Goal: Task Accomplishment & Management: Use online tool/utility

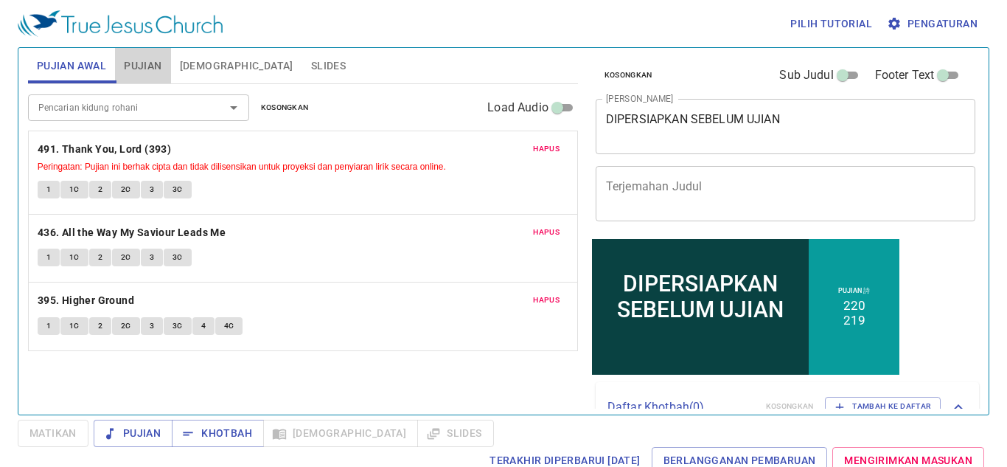
click at [116, 62] on button "Pujian" at bounding box center [142, 65] width 55 height 35
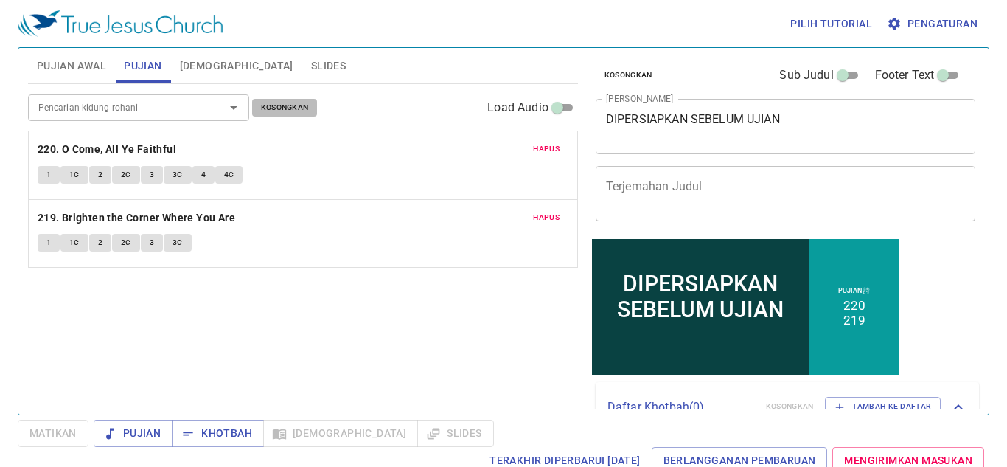
click at [297, 105] on span "Kosongkan" at bounding box center [285, 107] width 48 height 13
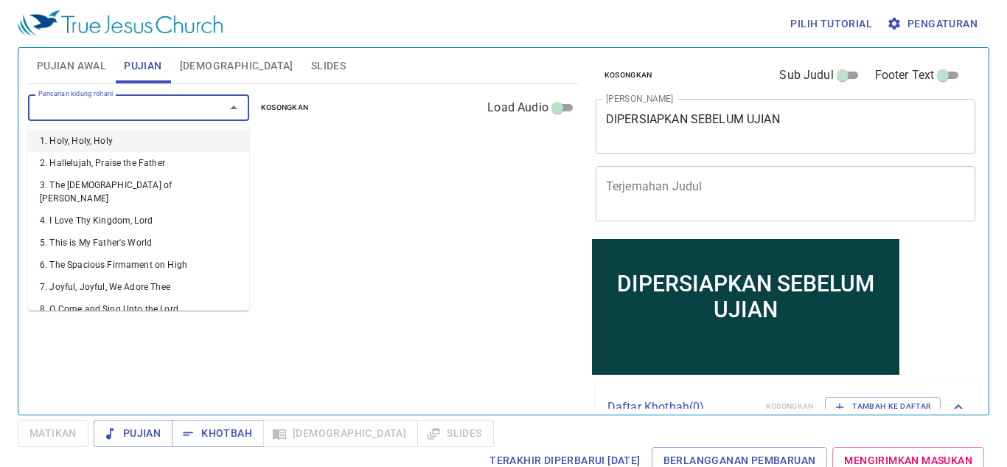
click at [114, 106] on input "Pencarian kidung rohani" at bounding box center [116, 107] width 169 height 17
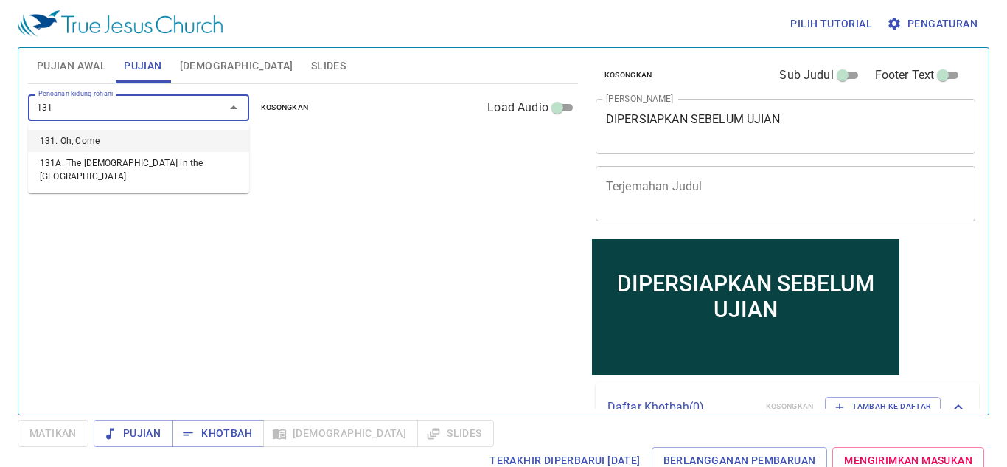
type input "131. Oh, Come"
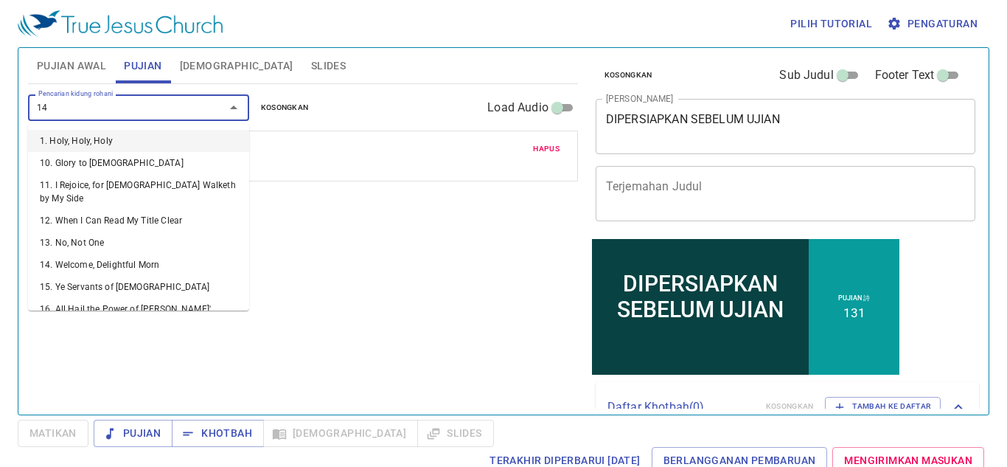
type input "144"
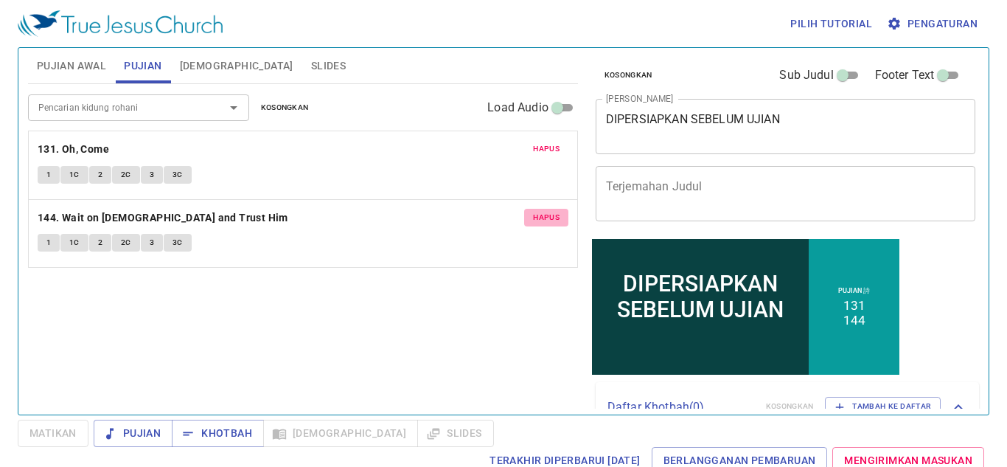
click at [550, 221] on span "Hapus" at bounding box center [546, 217] width 27 height 13
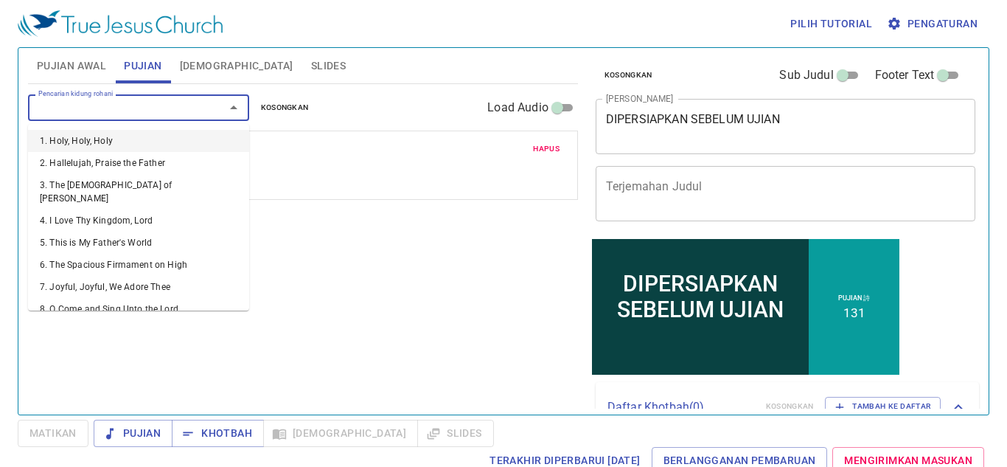
click at [112, 106] on input "Pencarian kidung rohani" at bounding box center [116, 107] width 169 height 17
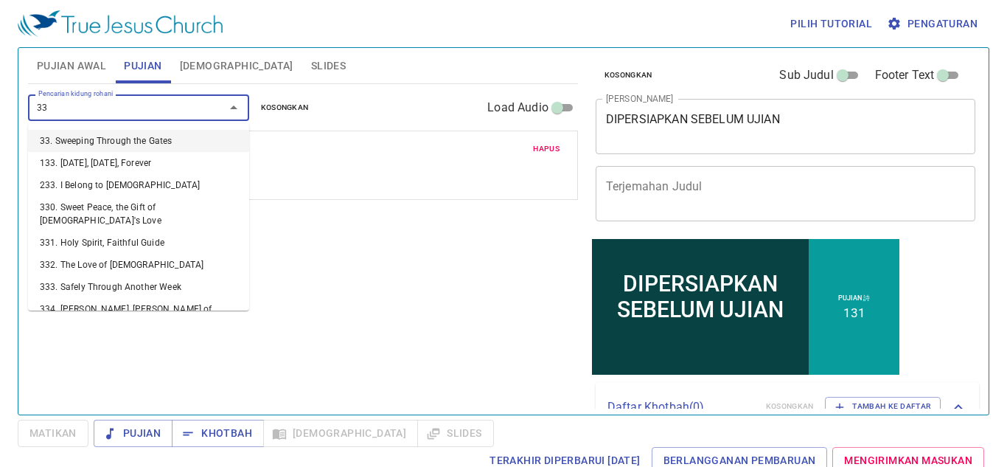
type input "337"
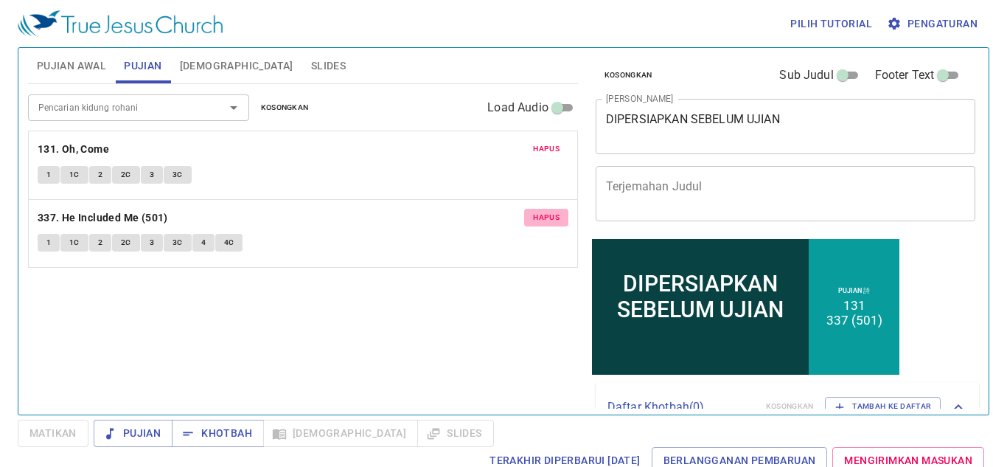
click at [545, 224] on button "Hapus" at bounding box center [546, 218] width 44 height 18
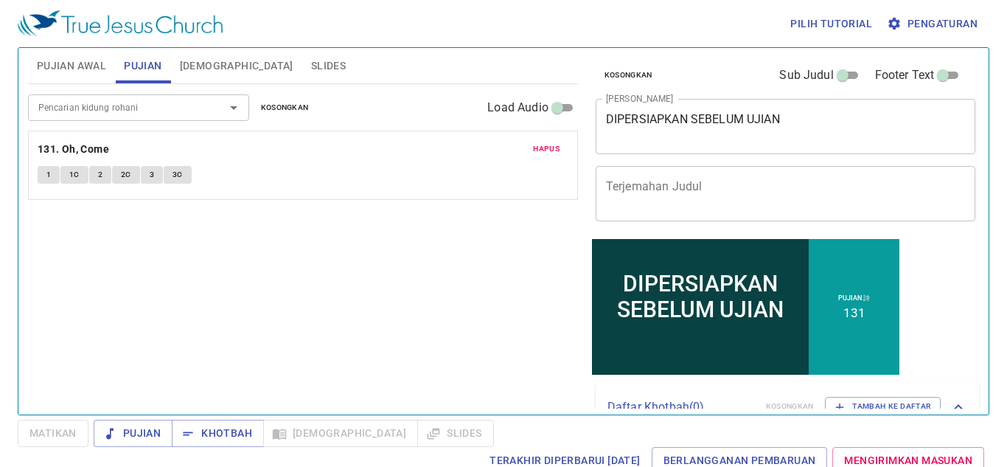
click at [688, 110] on div "DIPERSIAPKAN SEBELUM UJIAN x Judul Khotbah" at bounding box center [786, 126] width 380 height 55
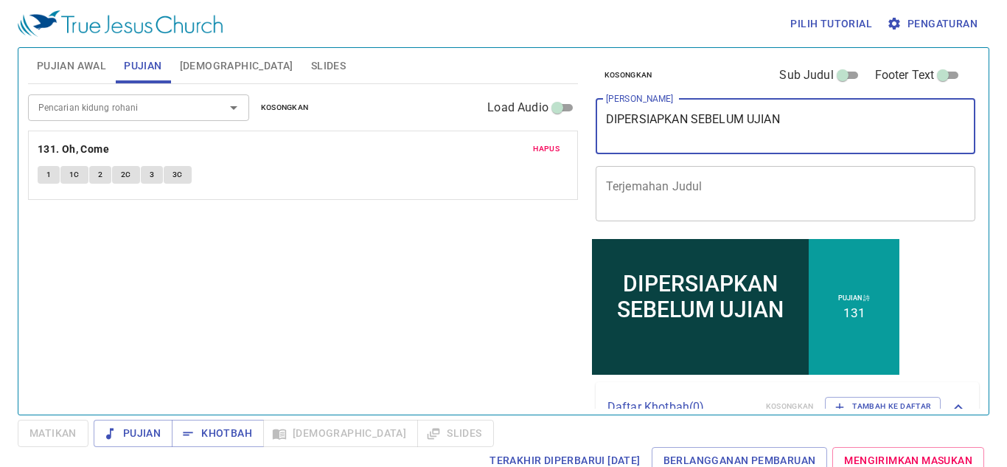
type textarea "k"
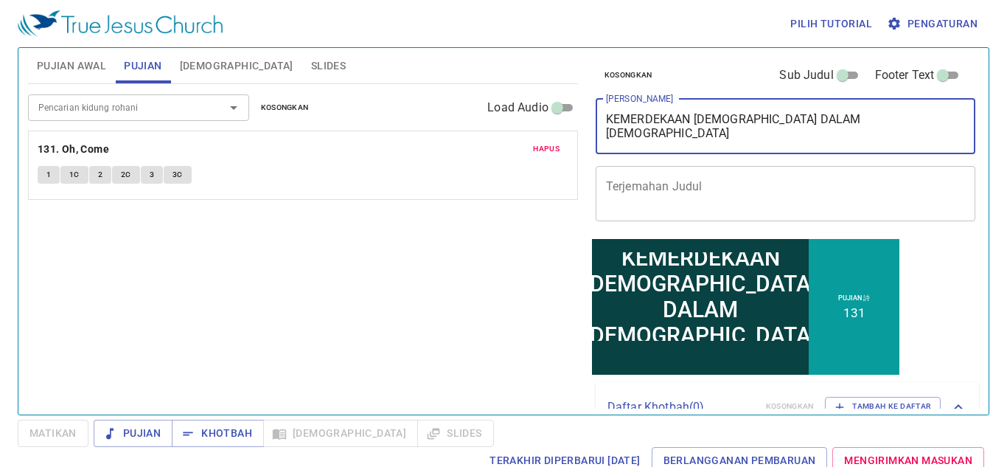
type textarea "KEMERDEKAAN IMAN DALAM [DEMOGRAPHIC_DATA]"
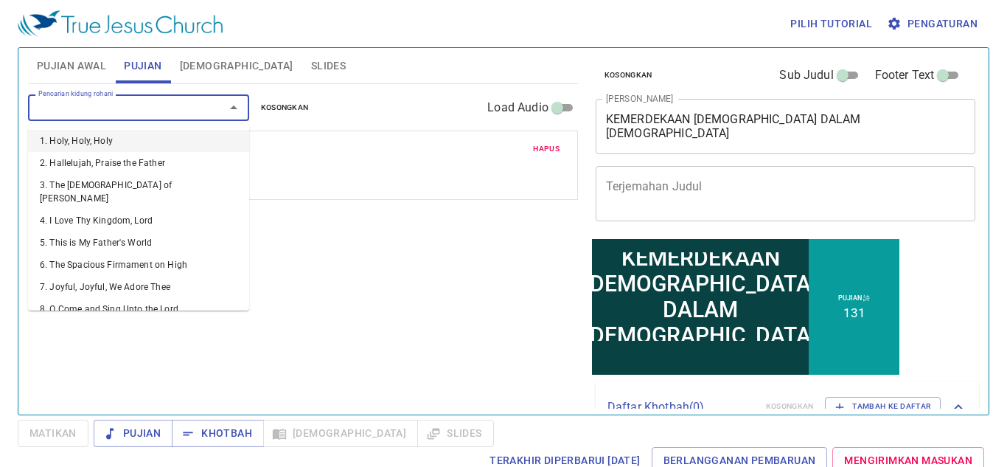
click at [178, 115] on input "Pencarian kidung rohani" at bounding box center [116, 107] width 169 height 17
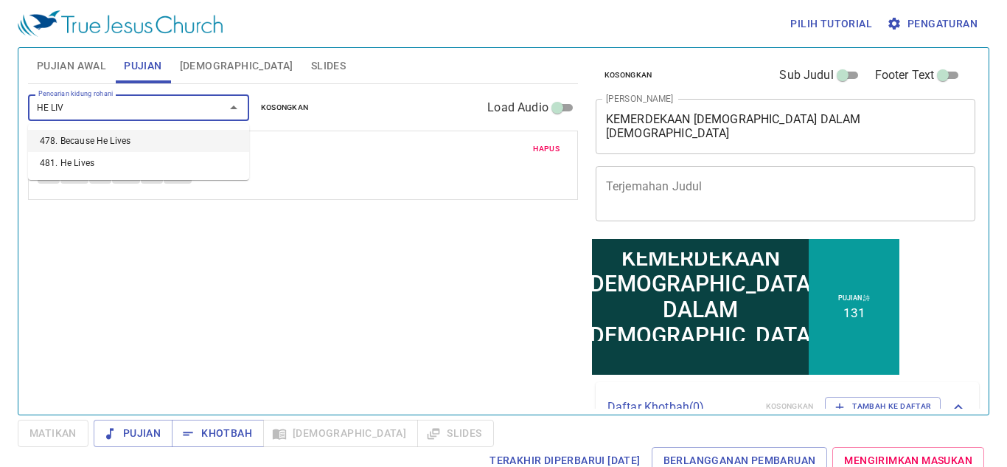
type input "HE LIVE"
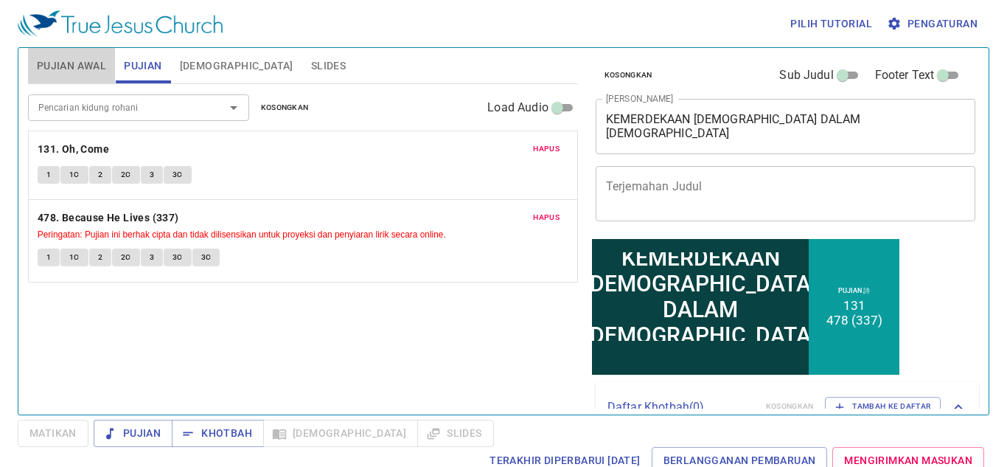
click at [67, 50] on button "Pujian Awal" at bounding box center [71, 65] width 87 height 35
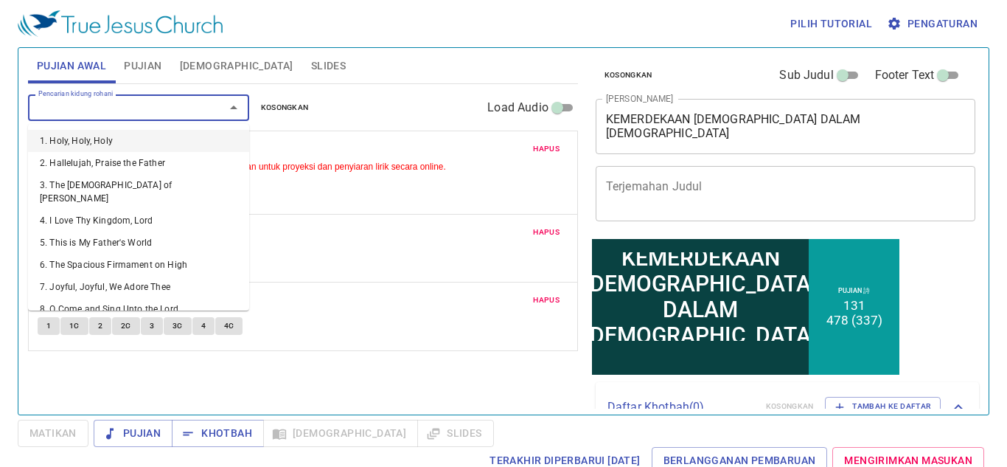
click at [72, 102] on input "Pencarian kidung rohani" at bounding box center [116, 107] width 169 height 17
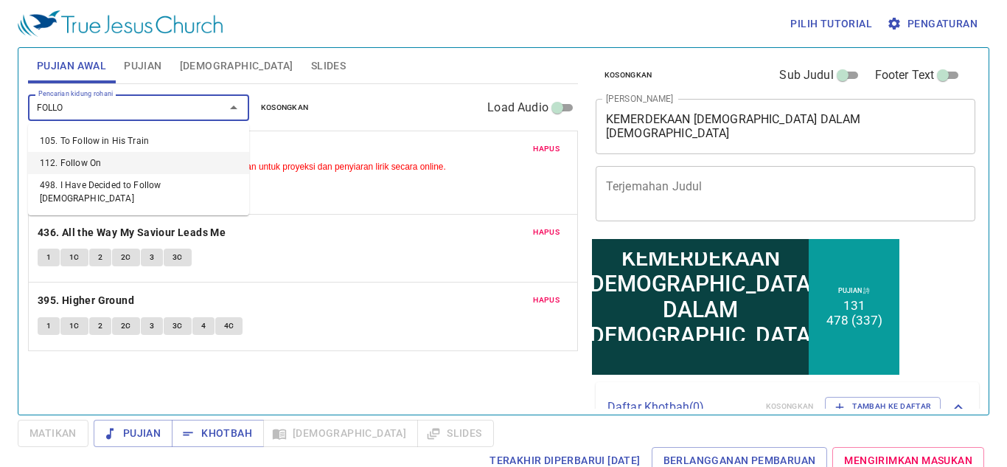
type input "FOLL"
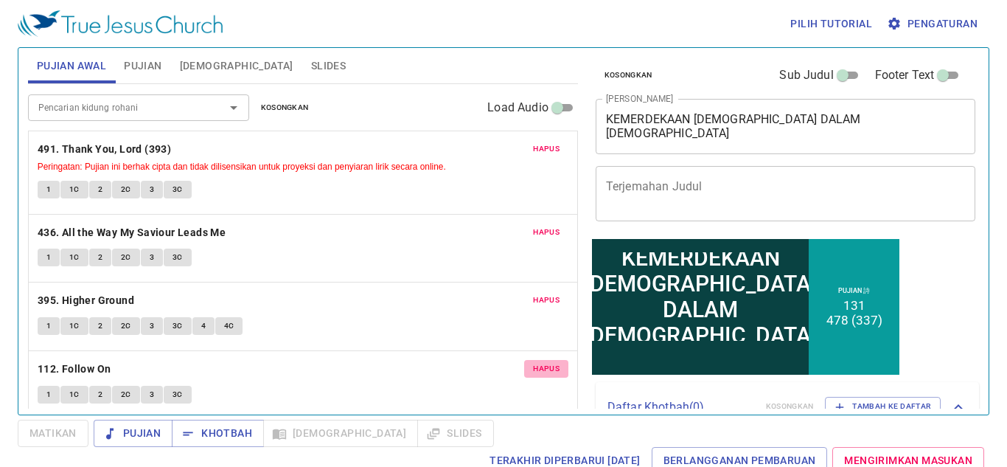
click at [524, 373] on button "Hapus" at bounding box center [546, 369] width 44 height 18
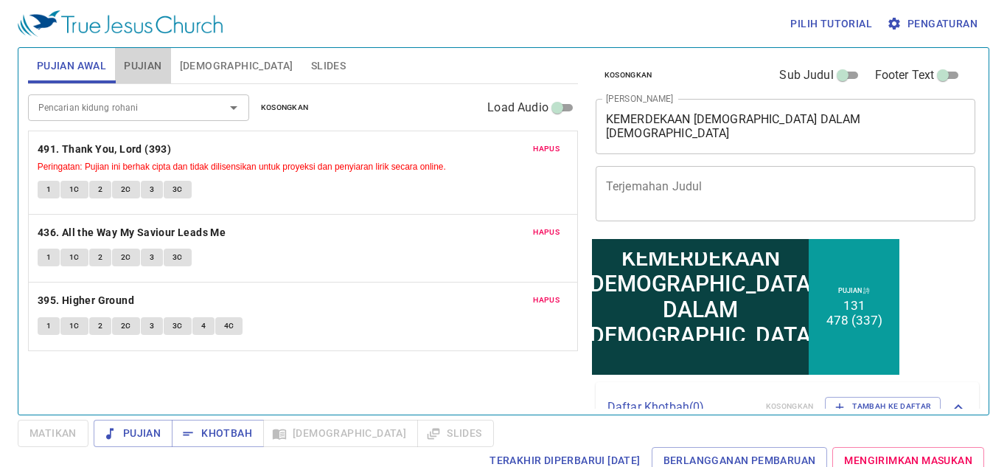
click at [157, 60] on span "Pujian" at bounding box center [143, 66] width 38 height 18
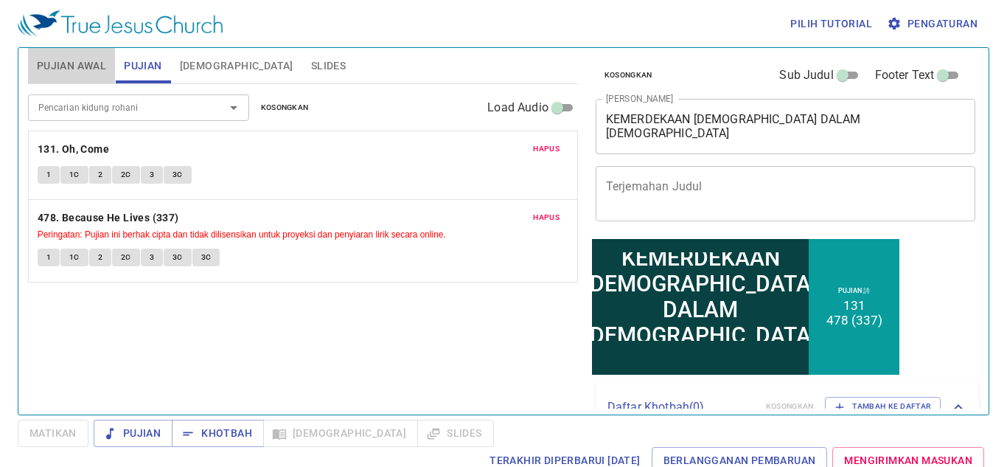
click at [46, 65] on span "Pujian Awal" at bounding box center [71, 66] width 69 height 18
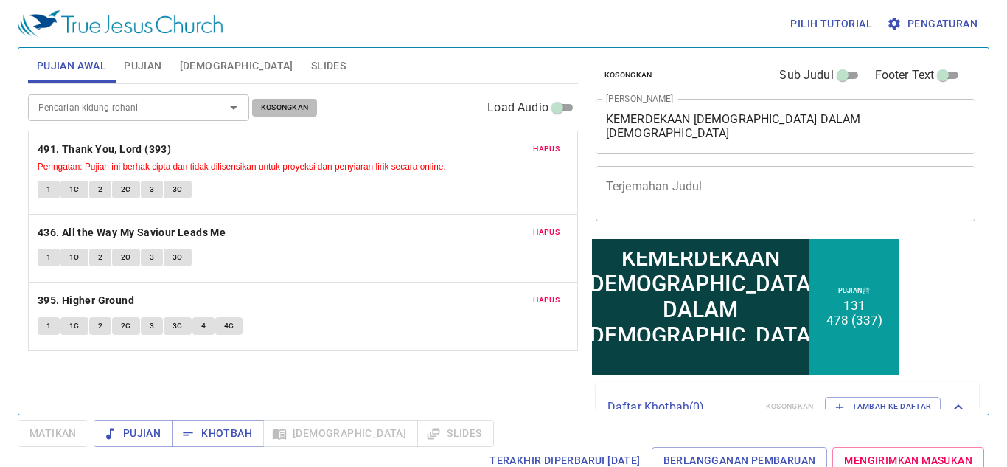
click at [299, 106] on span "Kosongkan" at bounding box center [285, 107] width 48 height 13
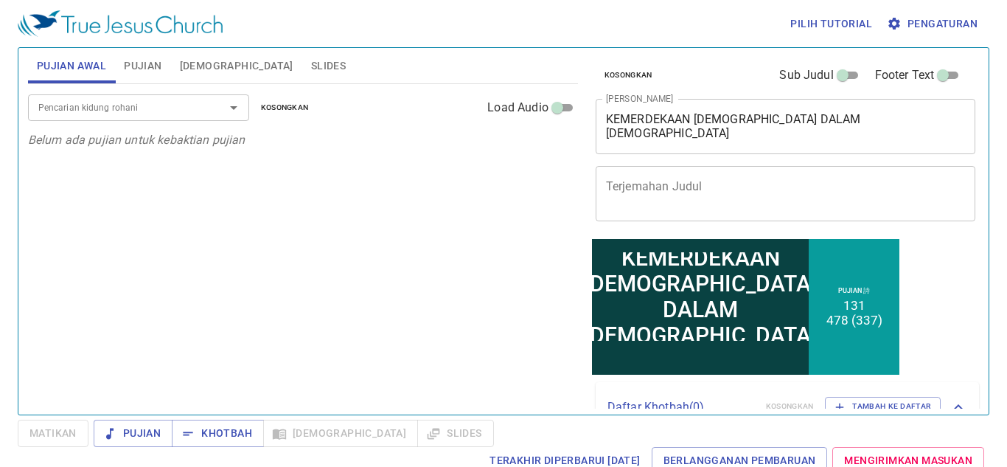
click at [106, 98] on div "Pencarian kidung rohani" at bounding box center [138, 107] width 221 height 26
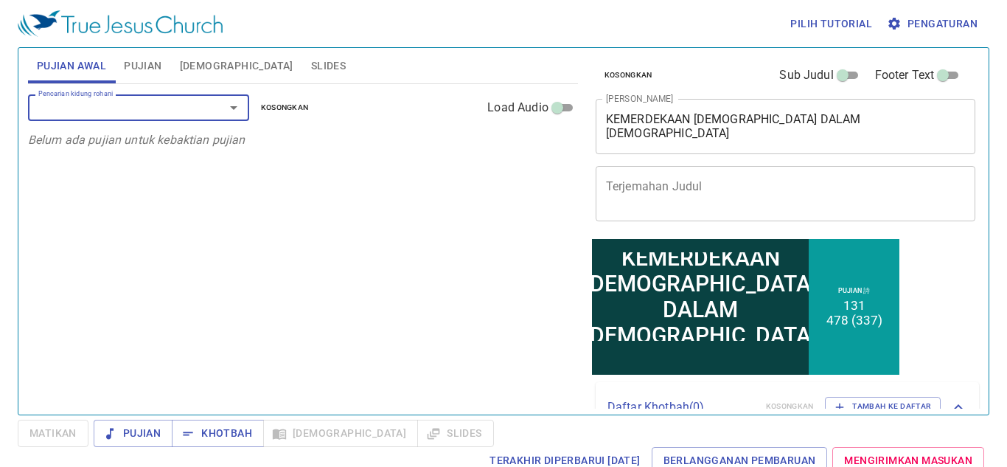
type input "2"
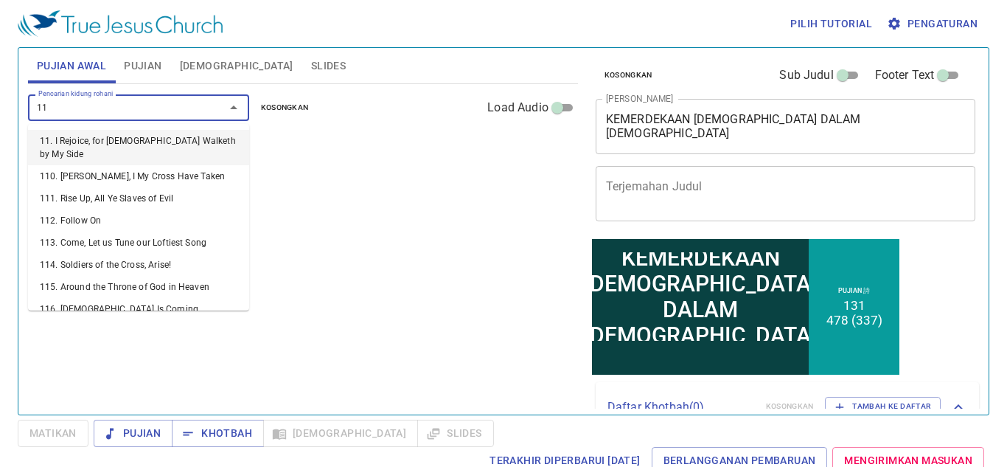
type input "112"
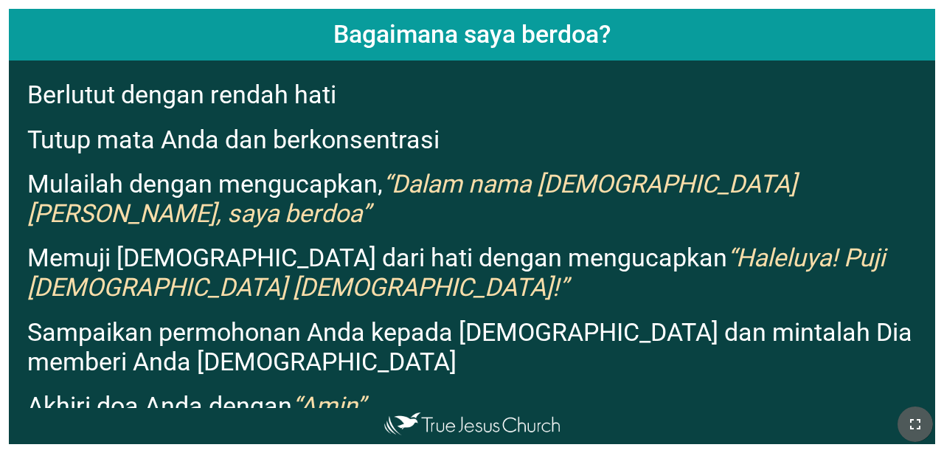
click at [589, 416] on icon "button" at bounding box center [915, 424] width 18 height 18
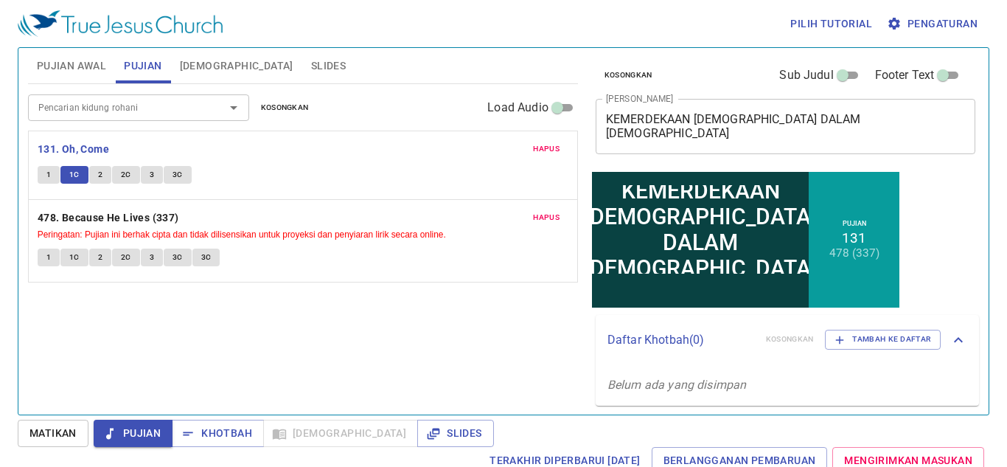
click at [100, 170] on span "2" at bounding box center [100, 174] width 4 height 13
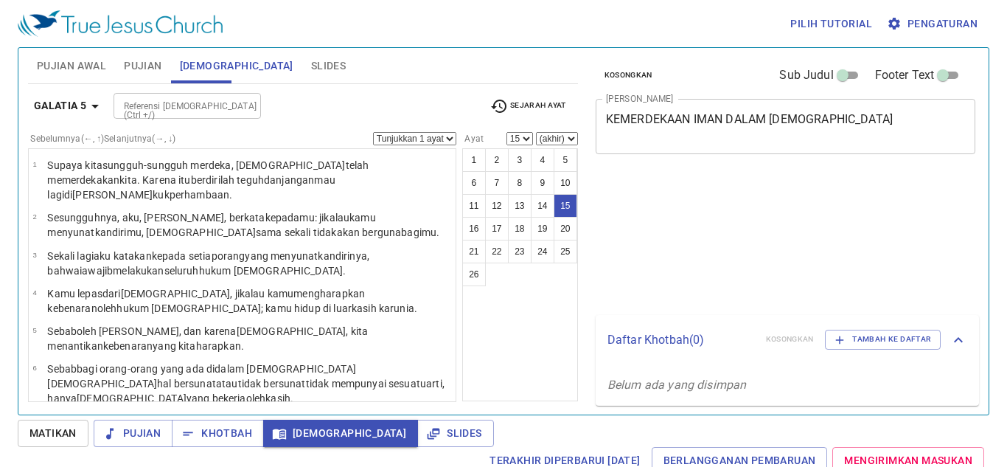
select select "15"
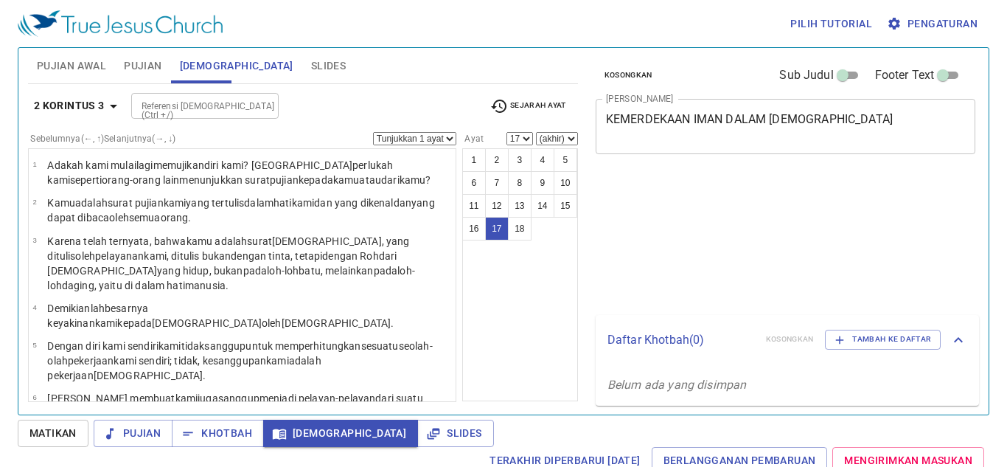
select select "17"
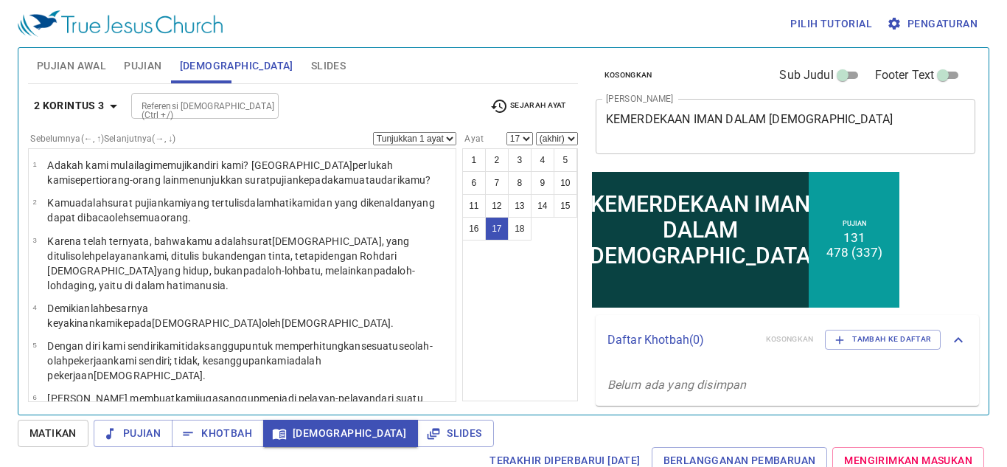
scroll to position [528, 0]
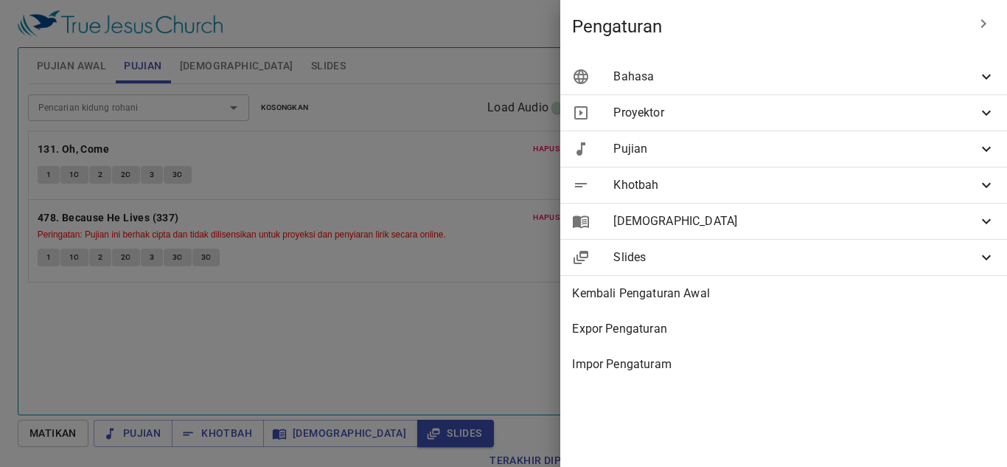
click at [661, 252] on span "Slides" at bounding box center [795, 257] width 364 height 18
click at [667, 268] on div "Slides" at bounding box center [783, 257] width 447 height 35
click at [721, 253] on span "Slides" at bounding box center [795, 257] width 364 height 18
click at [467, 345] on div at bounding box center [503, 233] width 1007 height 467
